Goal: Task Accomplishment & Management: Manage account settings

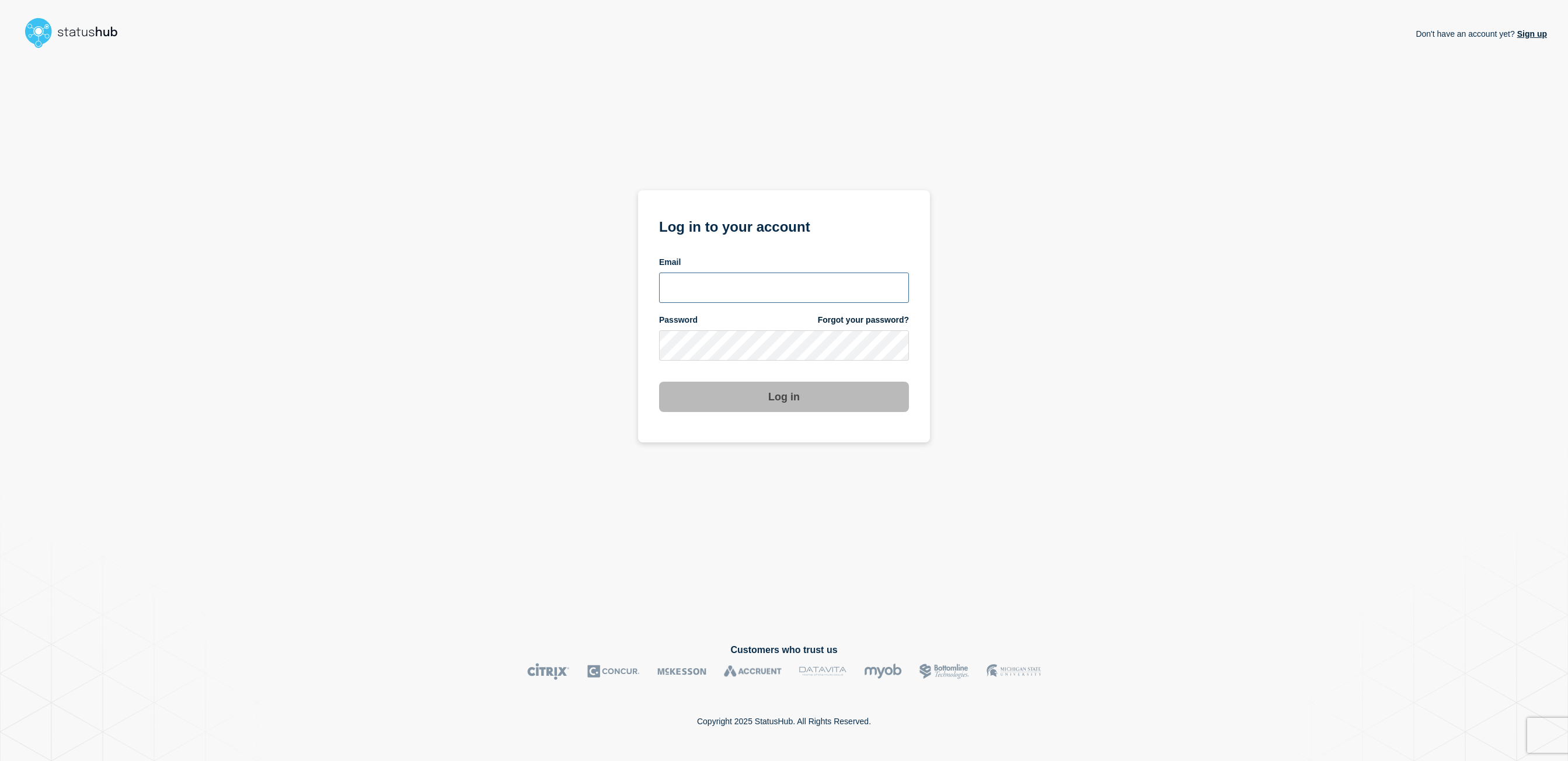
type input "[EMAIL_ADDRESS][DOMAIN_NAME]"
click at [801, 402] on button "Log in" at bounding box center [784, 396] width 250 height 30
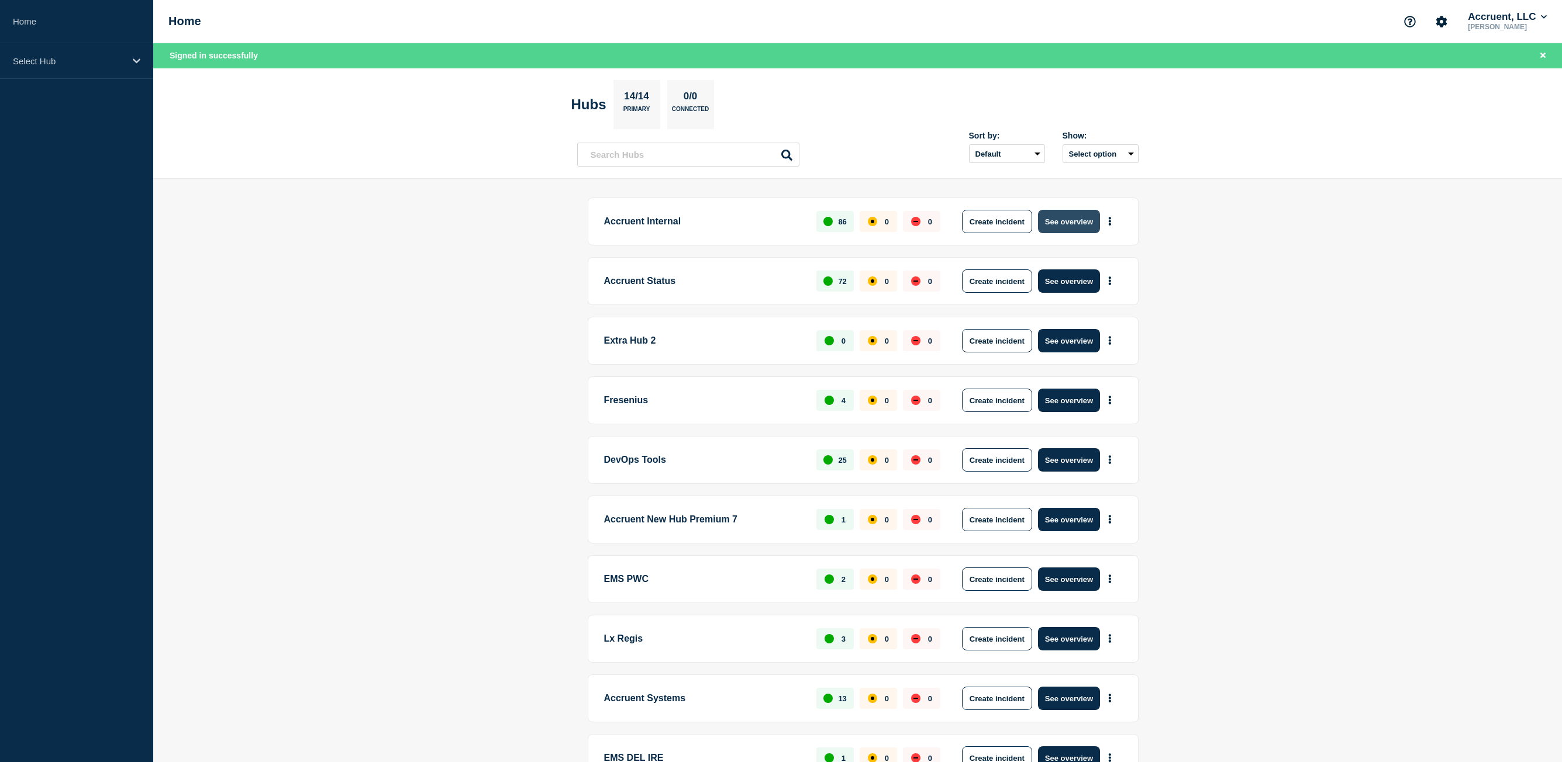
click at [1075, 219] on button "See overview" at bounding box center [1069, 221] width 62 height 23
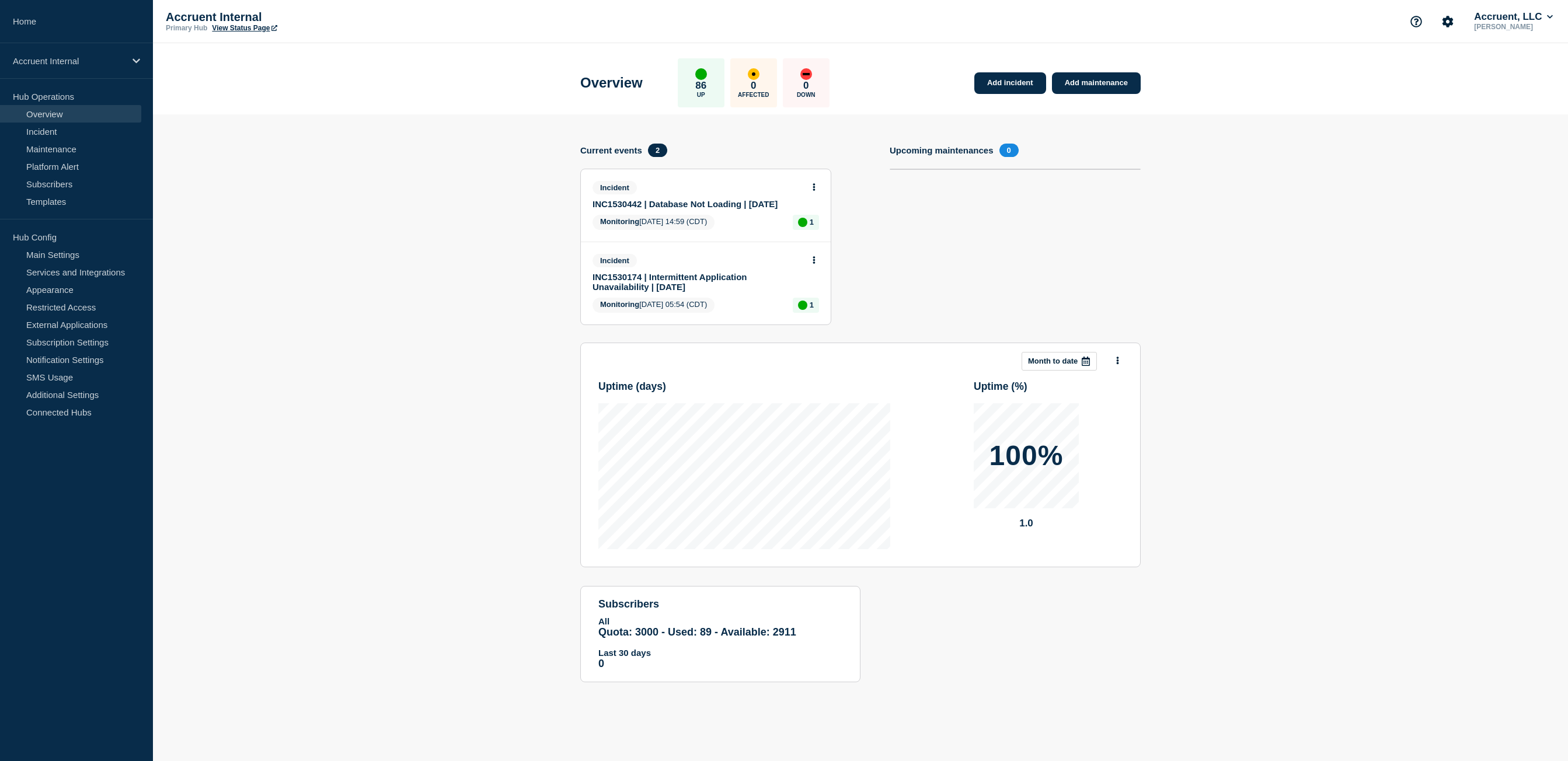
click at [698, 205] on link "INC1530442 | Database Not Loading | [DATE]" at bounding box center [697, 204] width 211 height 10
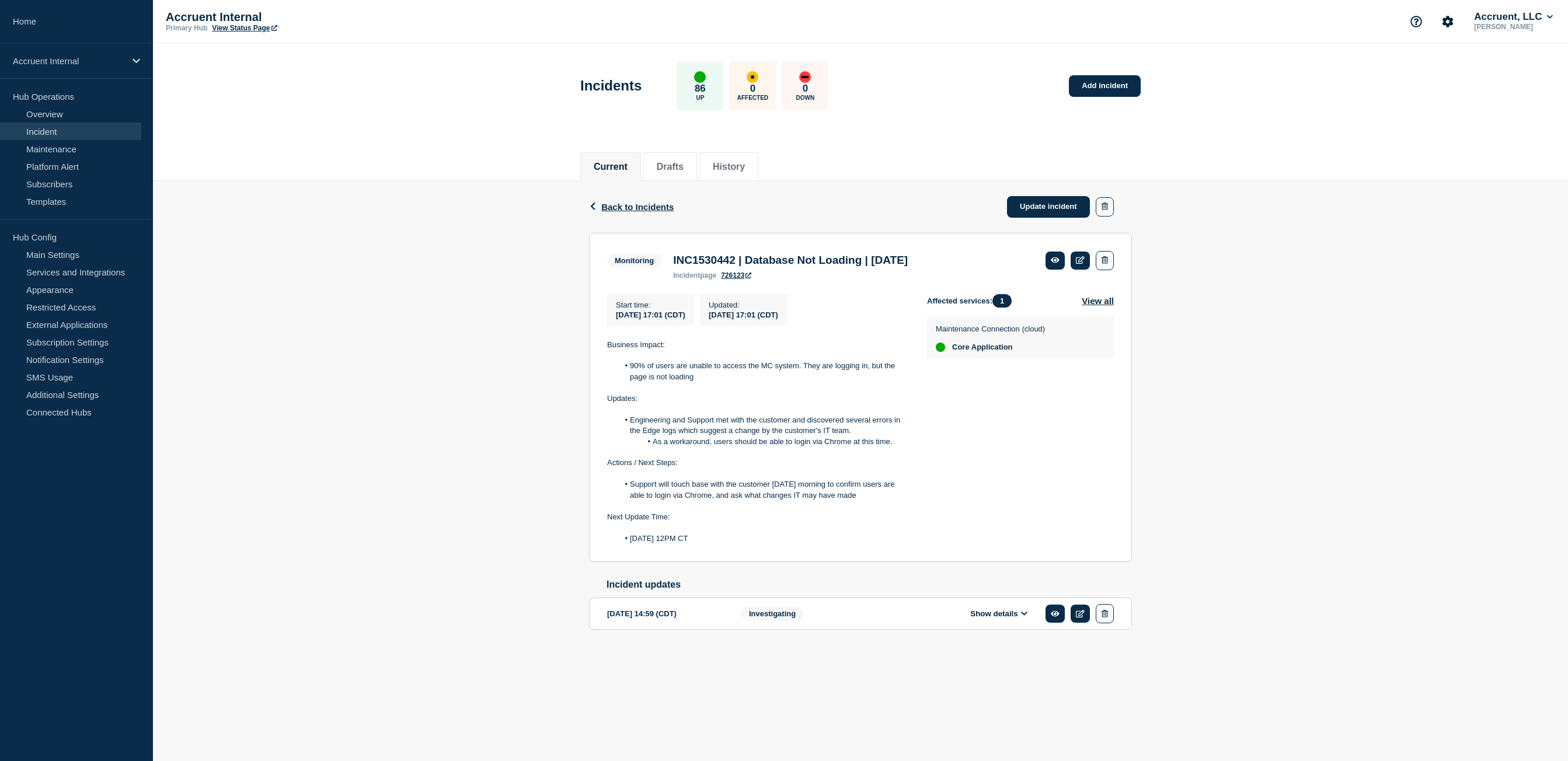
drag, startPoint x: 760, startPoint y: 551, endPoint x: 605, endPoint y: 352, distance: 252.2
click at [605, 352] on section "Monitoring INC1530442 | Database Not Loading | [DATE] incident page 726123 Star…" at bounding box center [861, 397] width 543 height 330
copy div "Business Impact: 90% of users are unable to access the MC system. They are logg…"
click at [1063, 199] on link "Update incident" at bounding box center [1049, 207] width 83 height 22
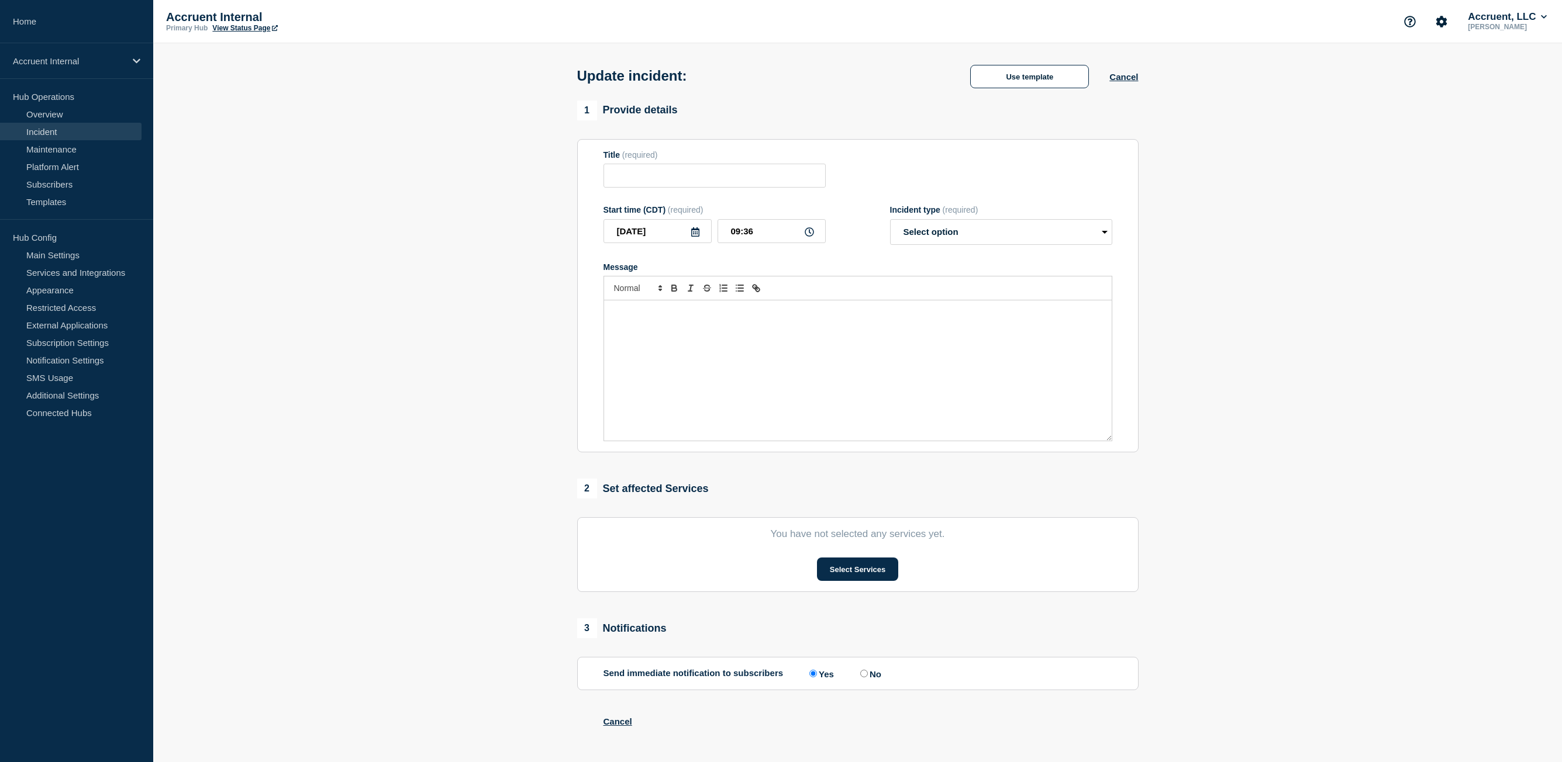
type input "INC1530442 | Database Not Loading | [DATE]"
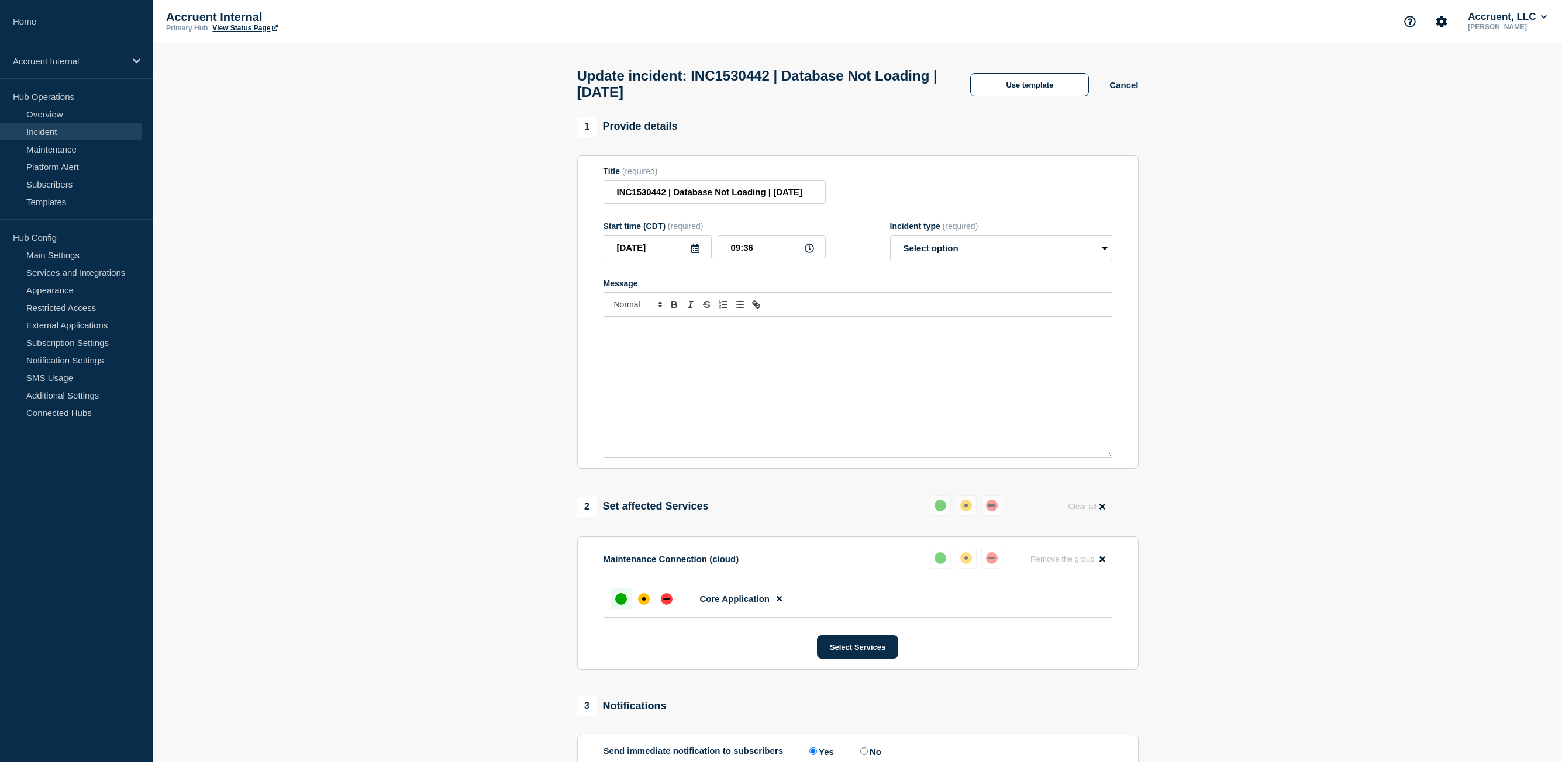
click at [847, 366] on div "Message" at bounding box center [858, 387] width 508 height 140
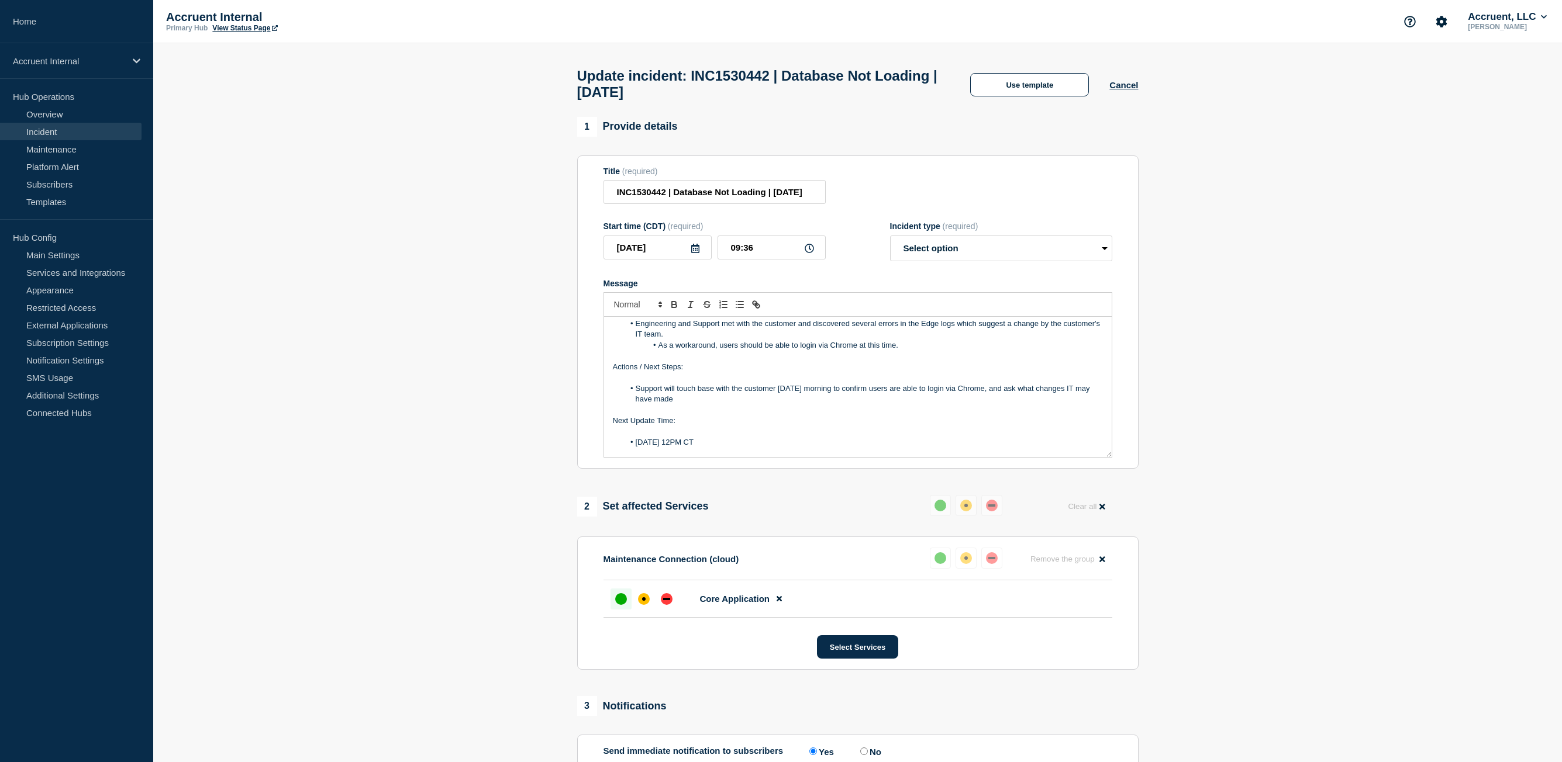
scroll to position [79, 0]
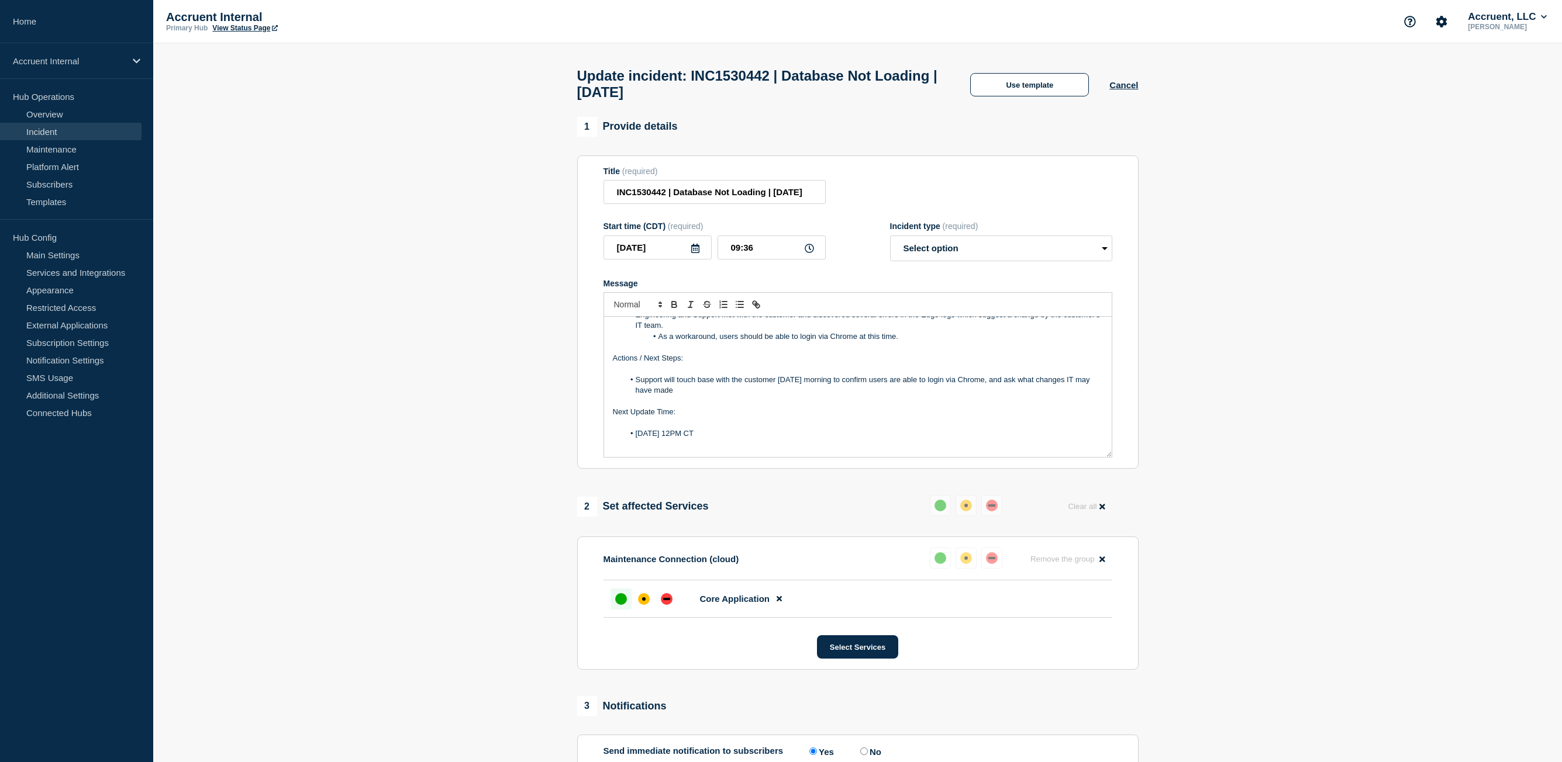
drag, startPoint x: 748, startPoint y: 450, endPoint x: 635, endPoint y: 453, distance: 113.5
click at [635, 453] on div "Business Impact: 90% of users are unable to access the MC system. They are logg…" at bounding box center [858, 387] width 508 height 140
click at [732, 434] on li "[DATE] 12PM CT" at bounding box center [863, 434] width 479 height 11
click at [709, 434] on li "[DATE] 12PM CT" at bounding box center [863, 434] width 479 height 11
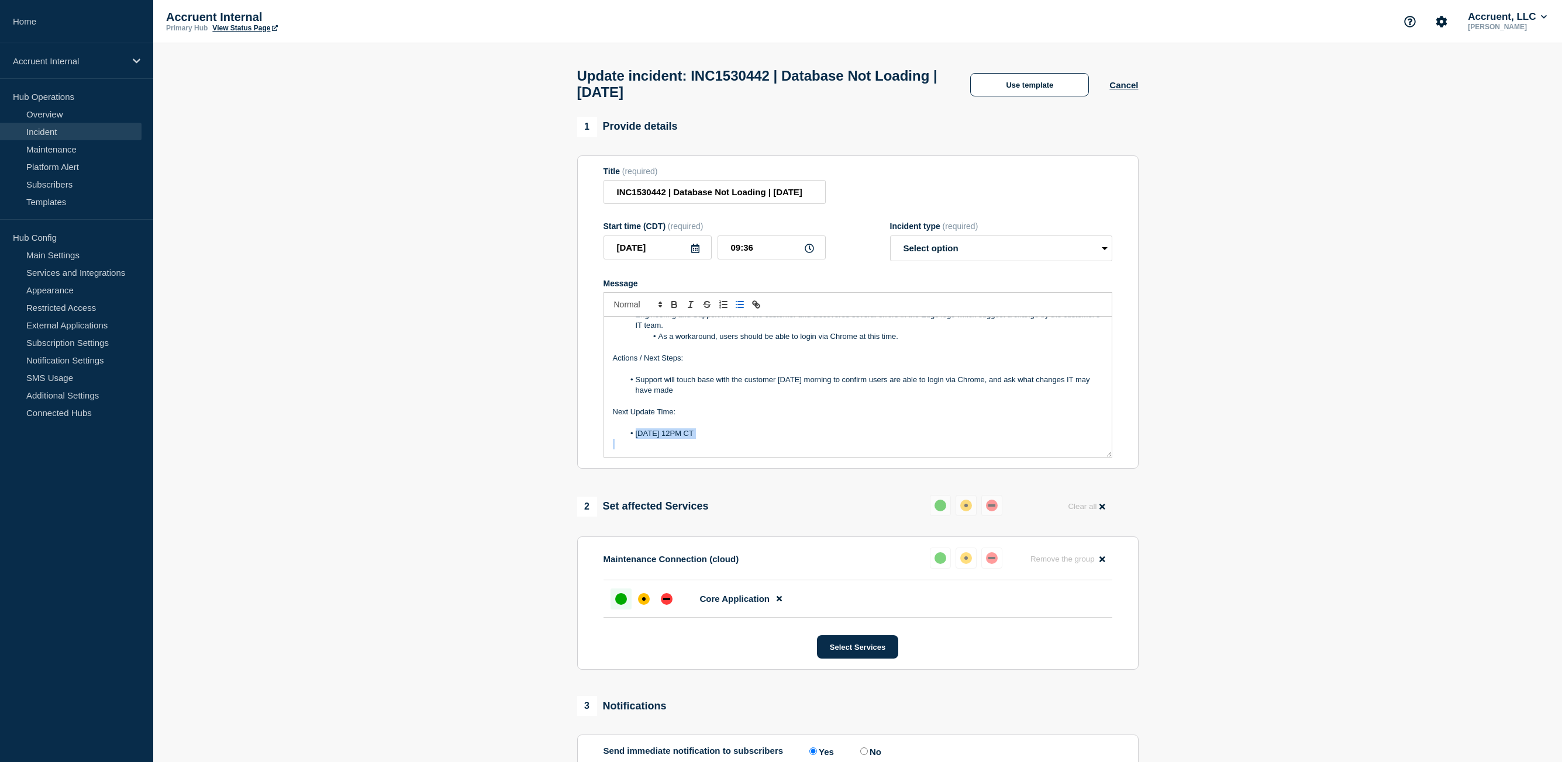
click at [709, 434] on li "[DATE] 12PM CT" at bounding box center [863, 434] width 479 height 11
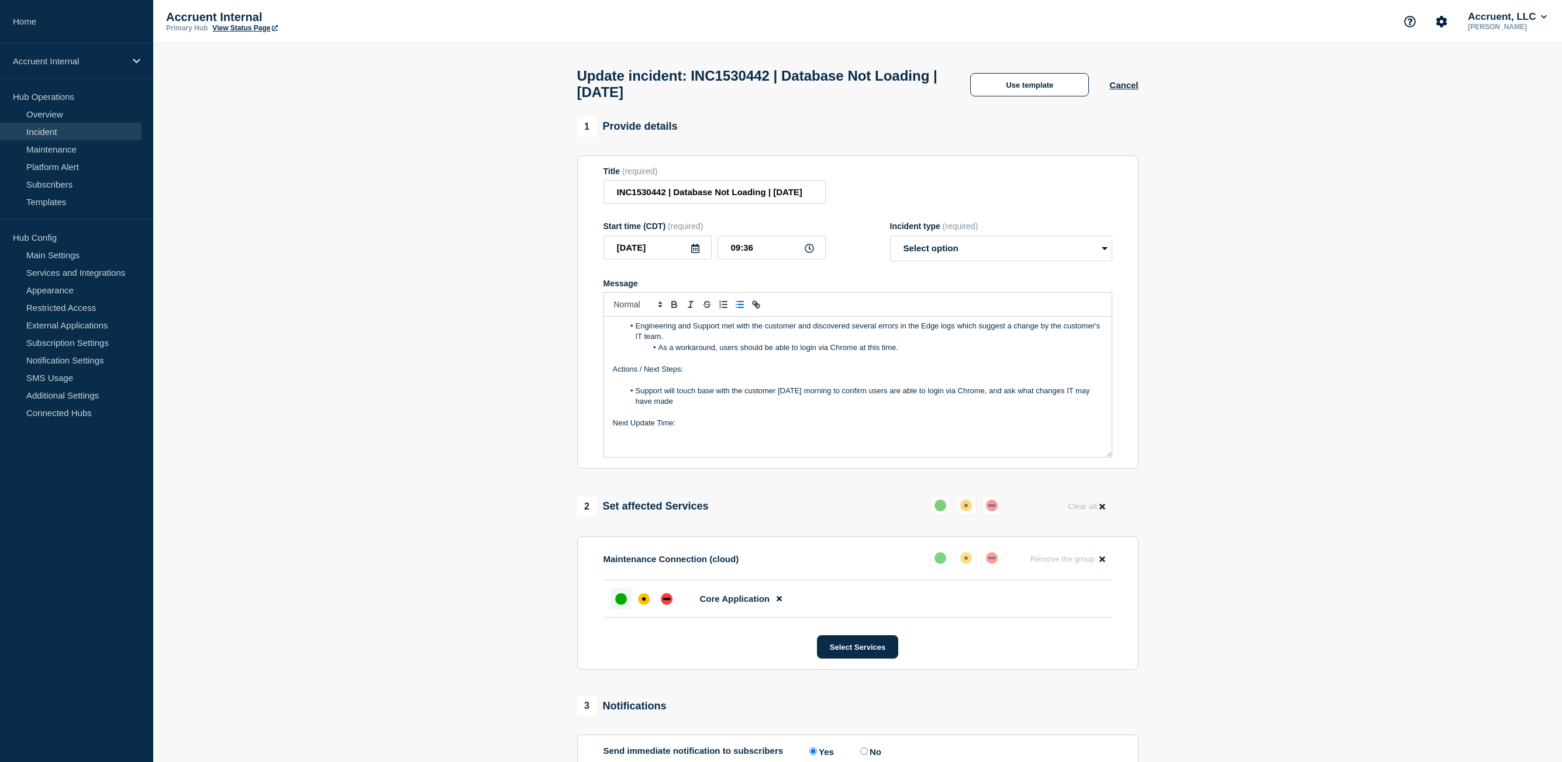
click at [737, 310] on icon "Toggle bulleted list" at bounding box center [739, 304] width 11 height 11
drag, startPoint x: 711, startPoint y: 409, endPoint x: 610, endPoint y: 372, distance: 107.1
click at [610, 372] on div "Business Impact: 90% of users are unable to access the MC system. They are logg…" at bounding box center [858, 387] width 508 height 140
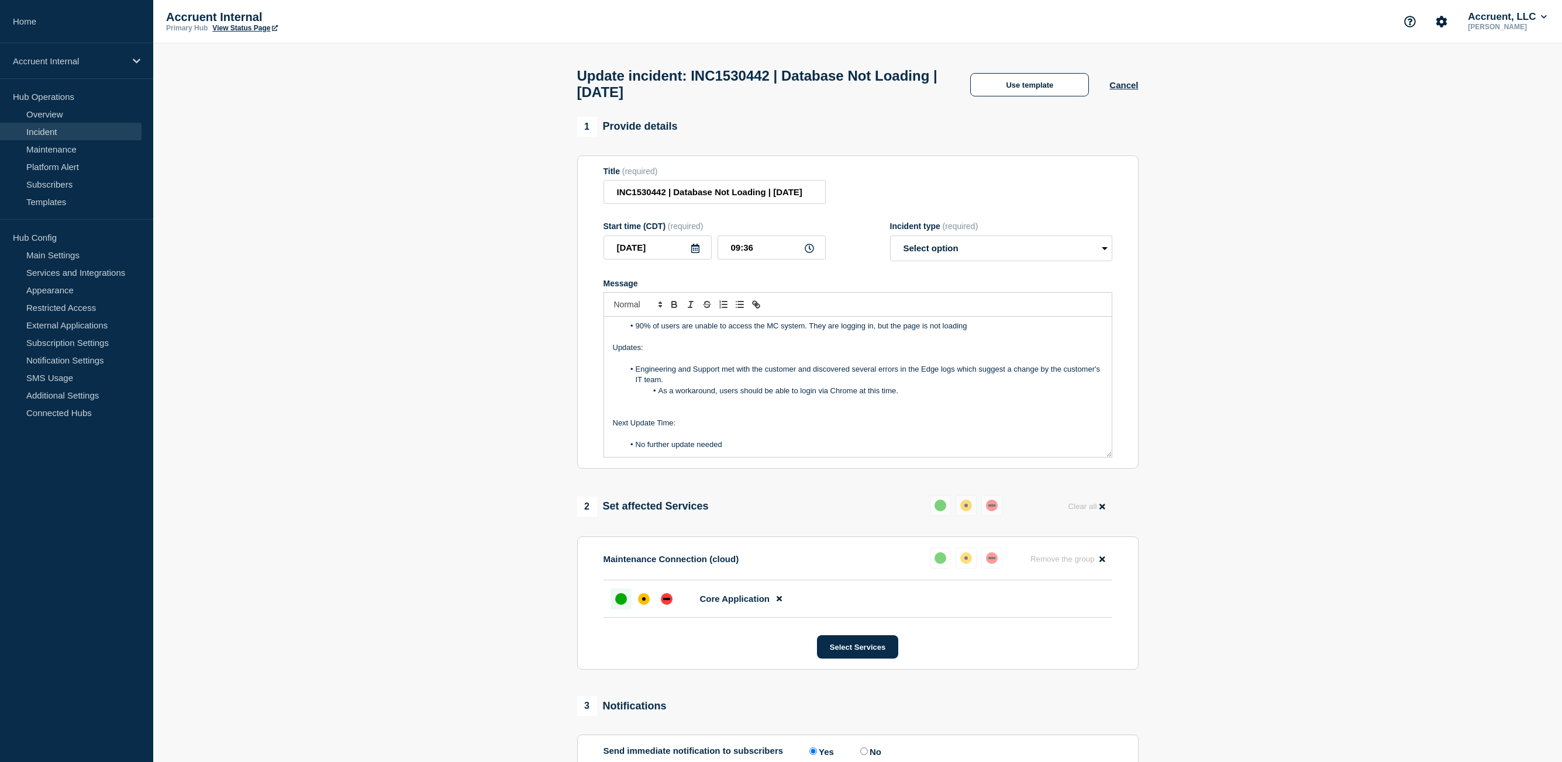
scroll to position [25, 0]
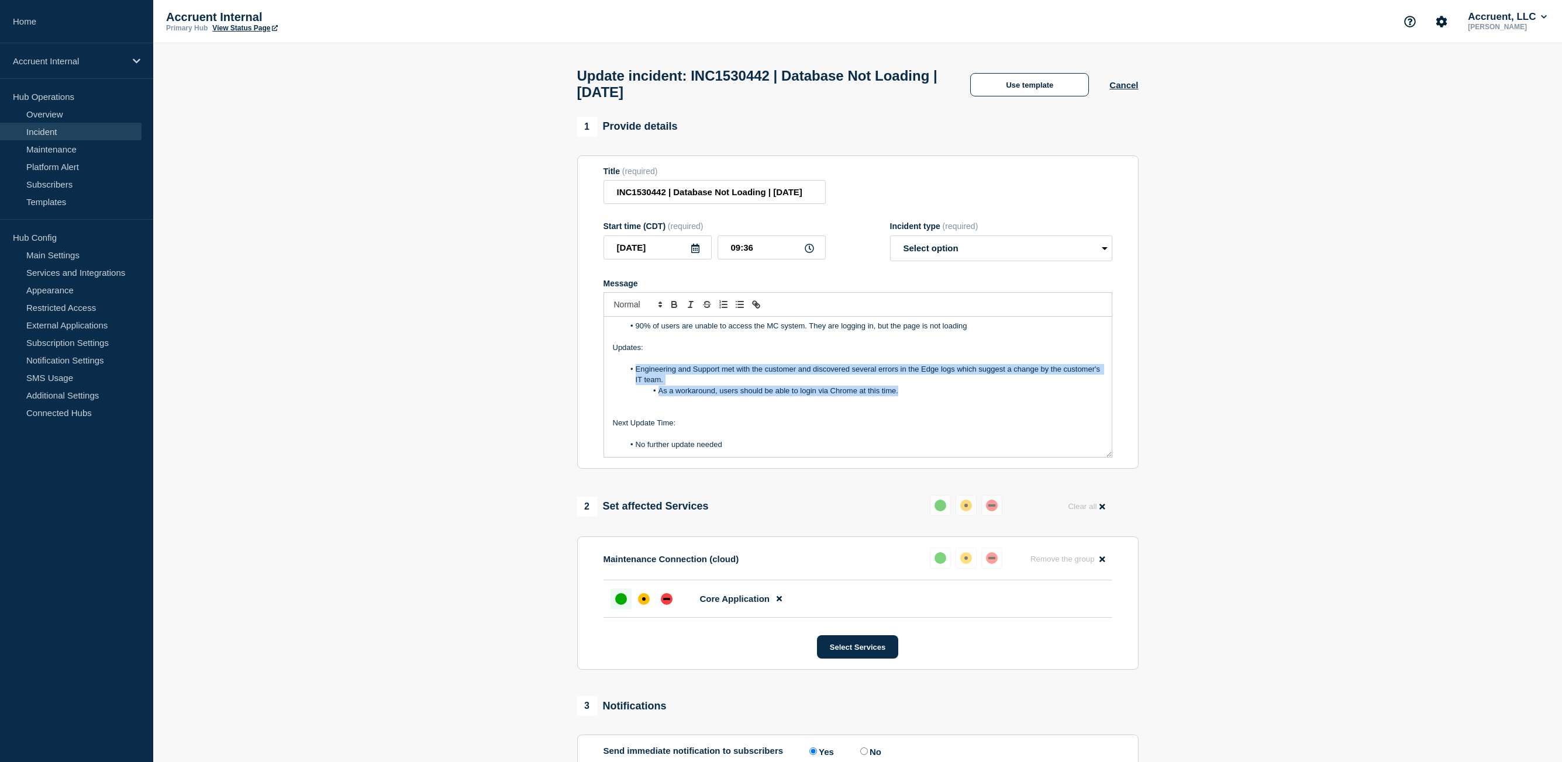
drag, startPoint x: 891, startPoint y: 395, endPoint x: 636, endPoint y: 378, distance: 255.5
click at [636, 378] on ol "Engineering and Support met with the customer and discovered several errors in …" at bounding box center [858, 380] width 490 height 32
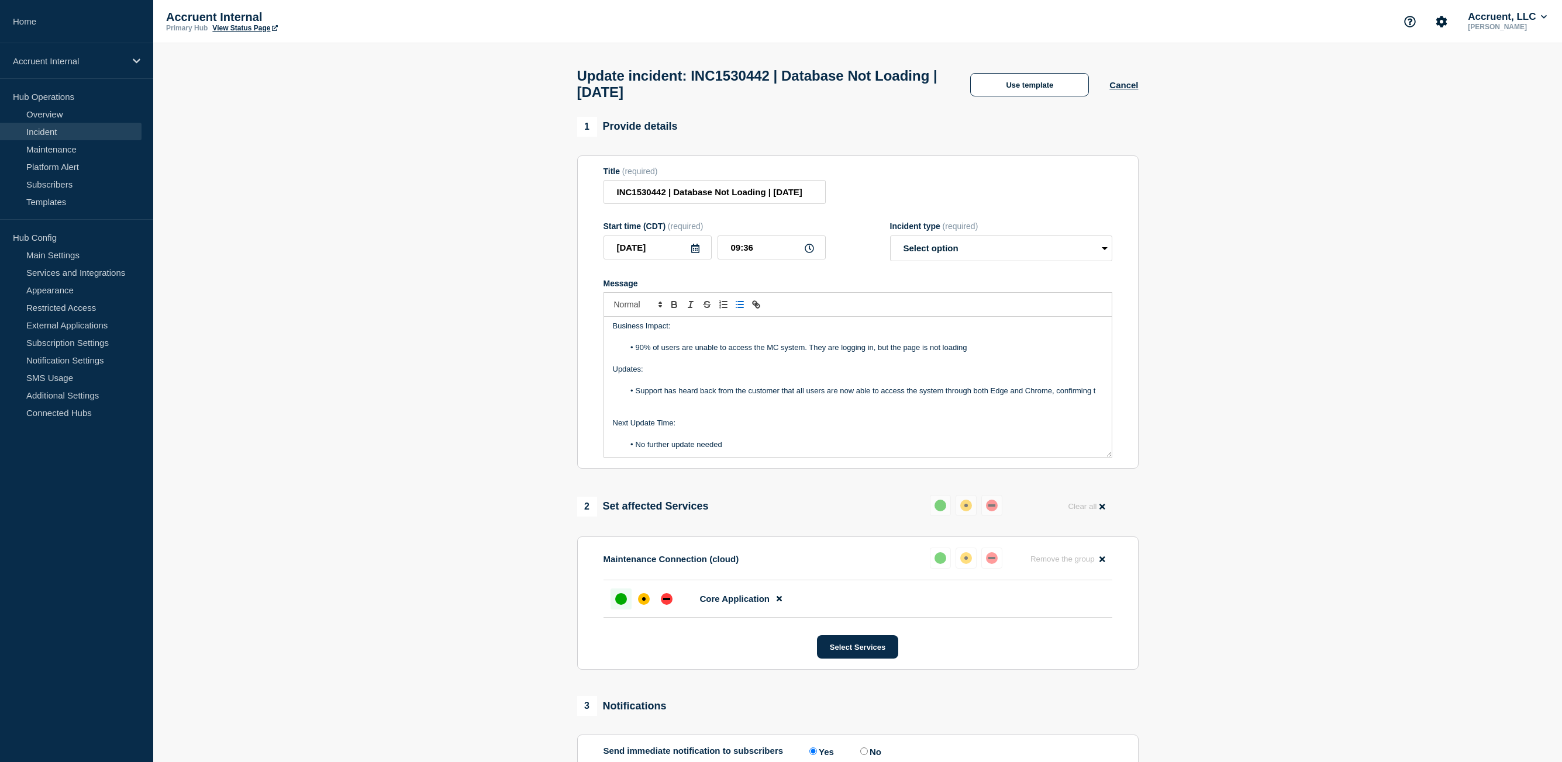
scroll to position [14, 0]
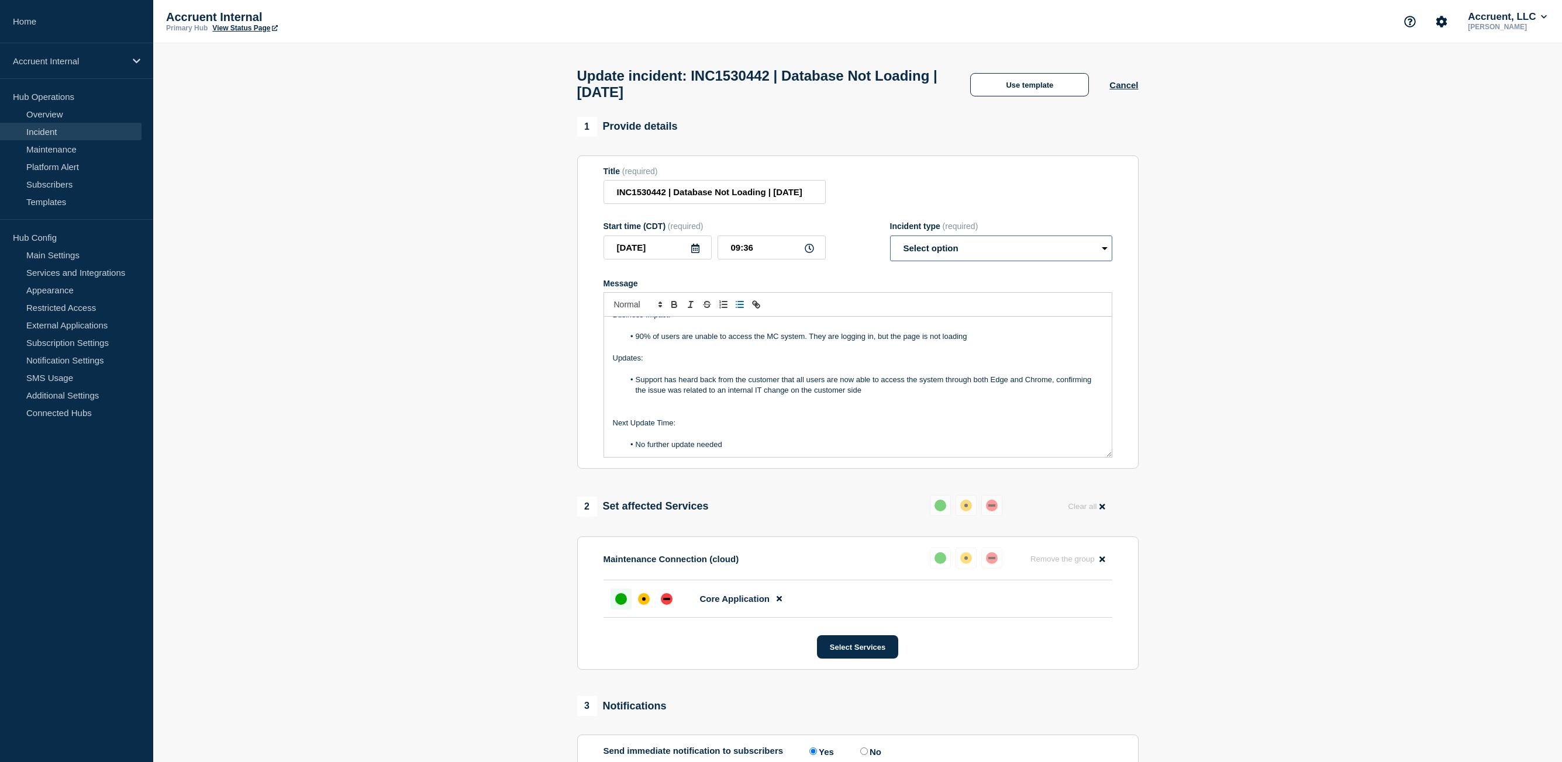
click at [1050, 250] on select "Select option Investigating Identified Monitoring Resolved" at bounding box center [1001, 249] width 222 height 26
select select "resolved"
click at [890, 241] on select "Select option Investigating Identified Monitoring Resolved" at bounding box center [1001, 249] width 222 height 26
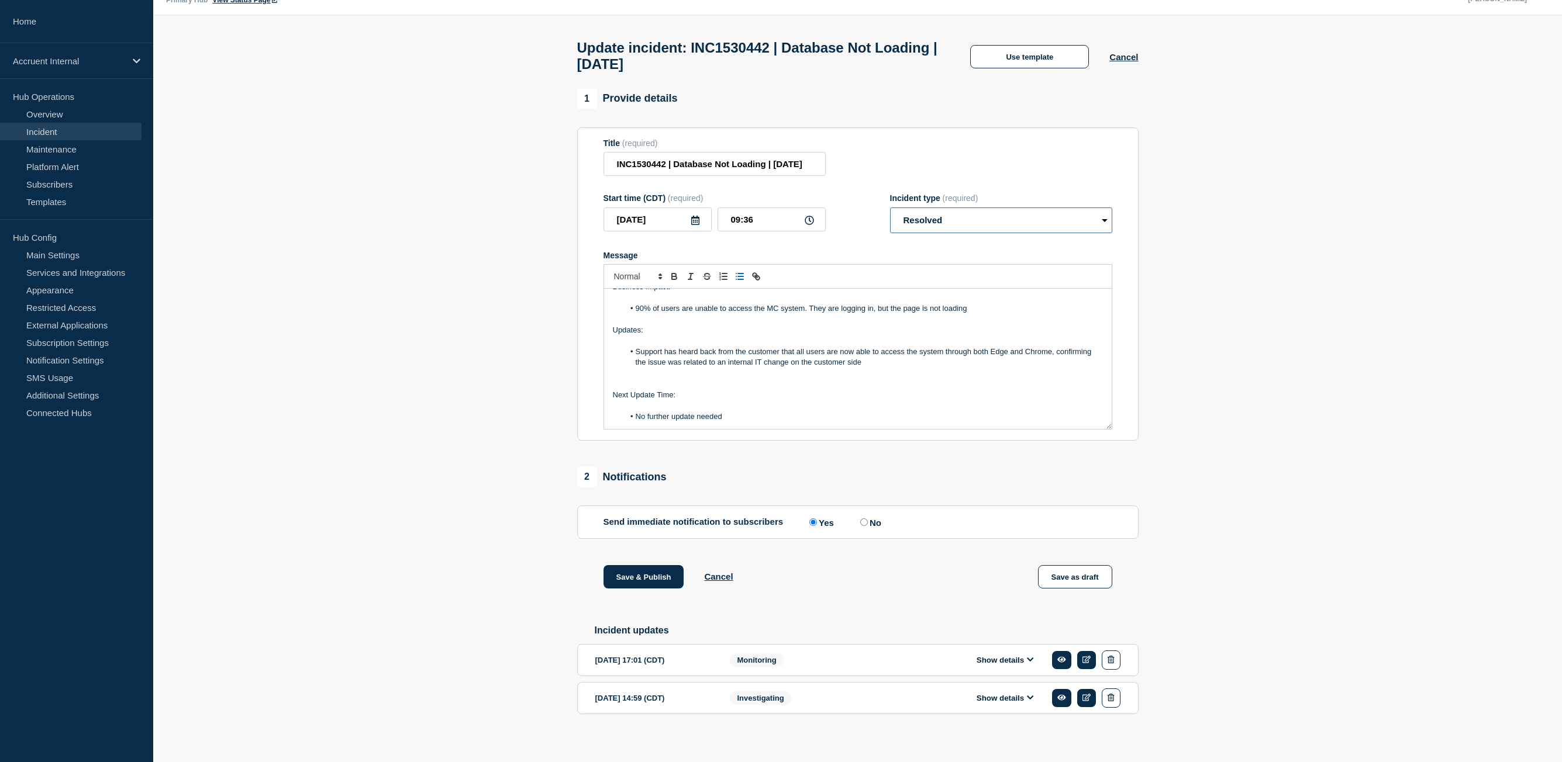
scroll to position [43, 0]
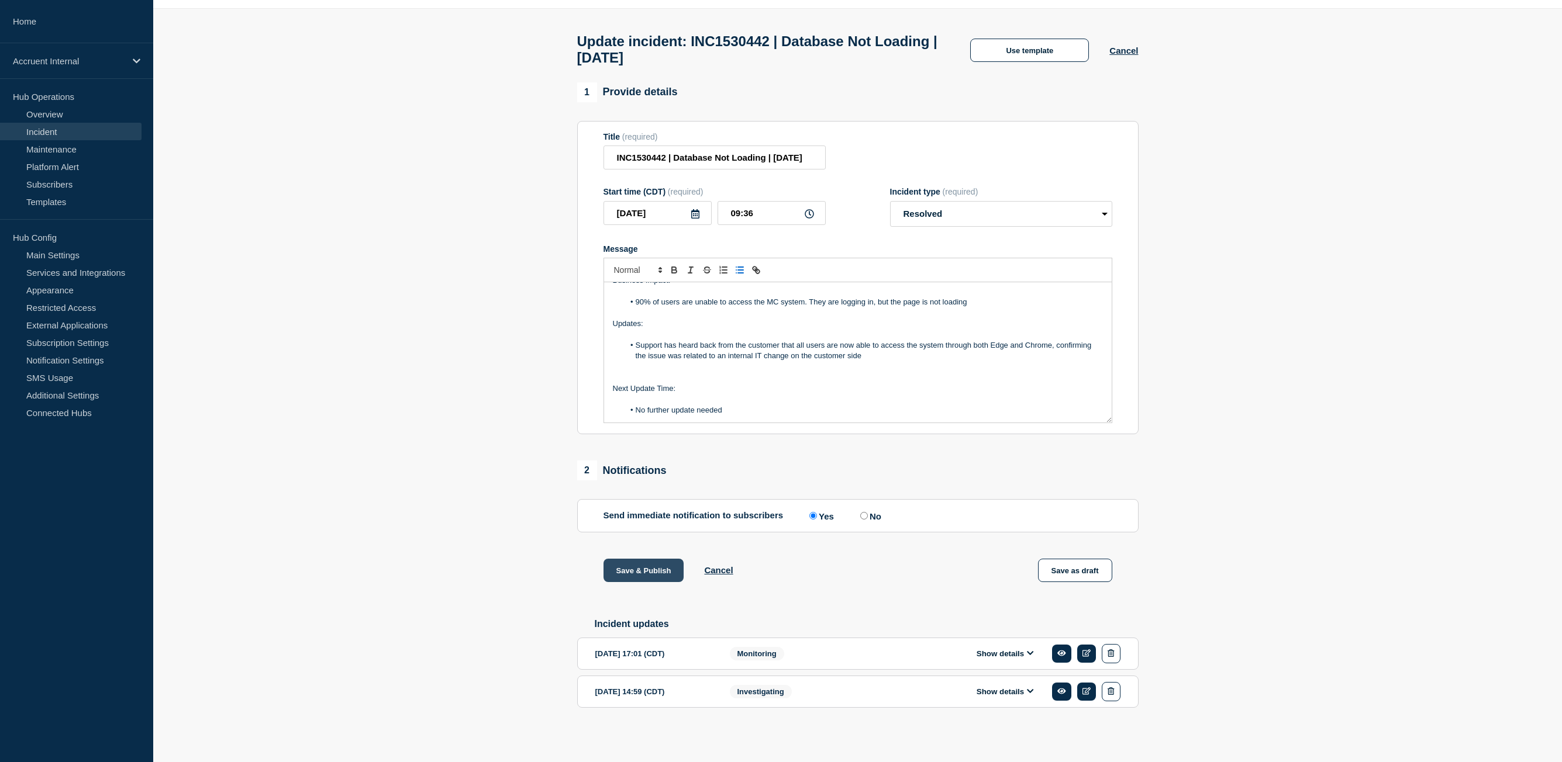
click at [661, 571] on button "Save & Publish" at bounding box center [643, 570] width 81 height 23
